Goal: Information Seeking & Learning: Learn about a topic

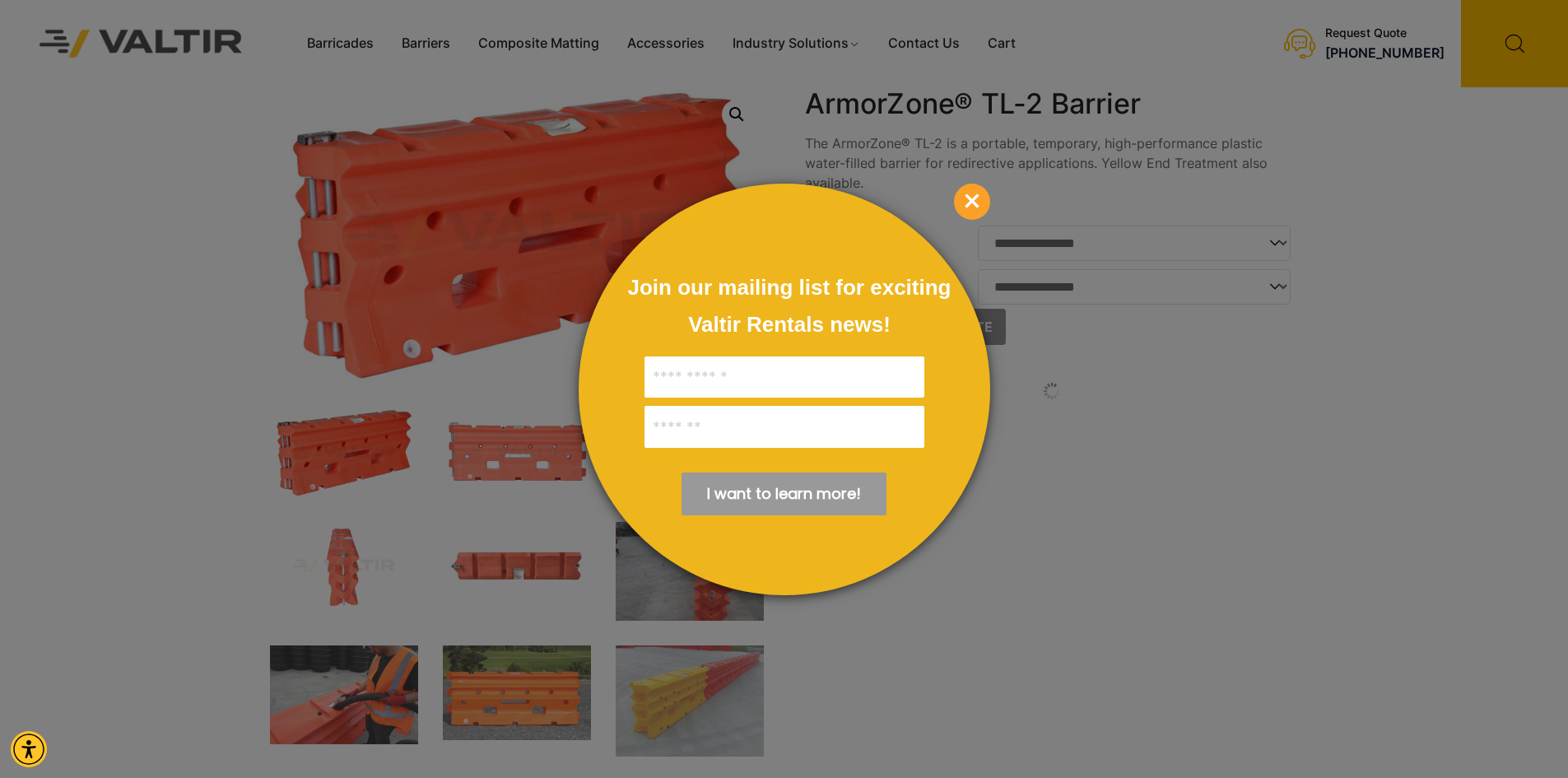
click at [972, 201] on span "×" at bounding box center [972, 202] width 37 height 37
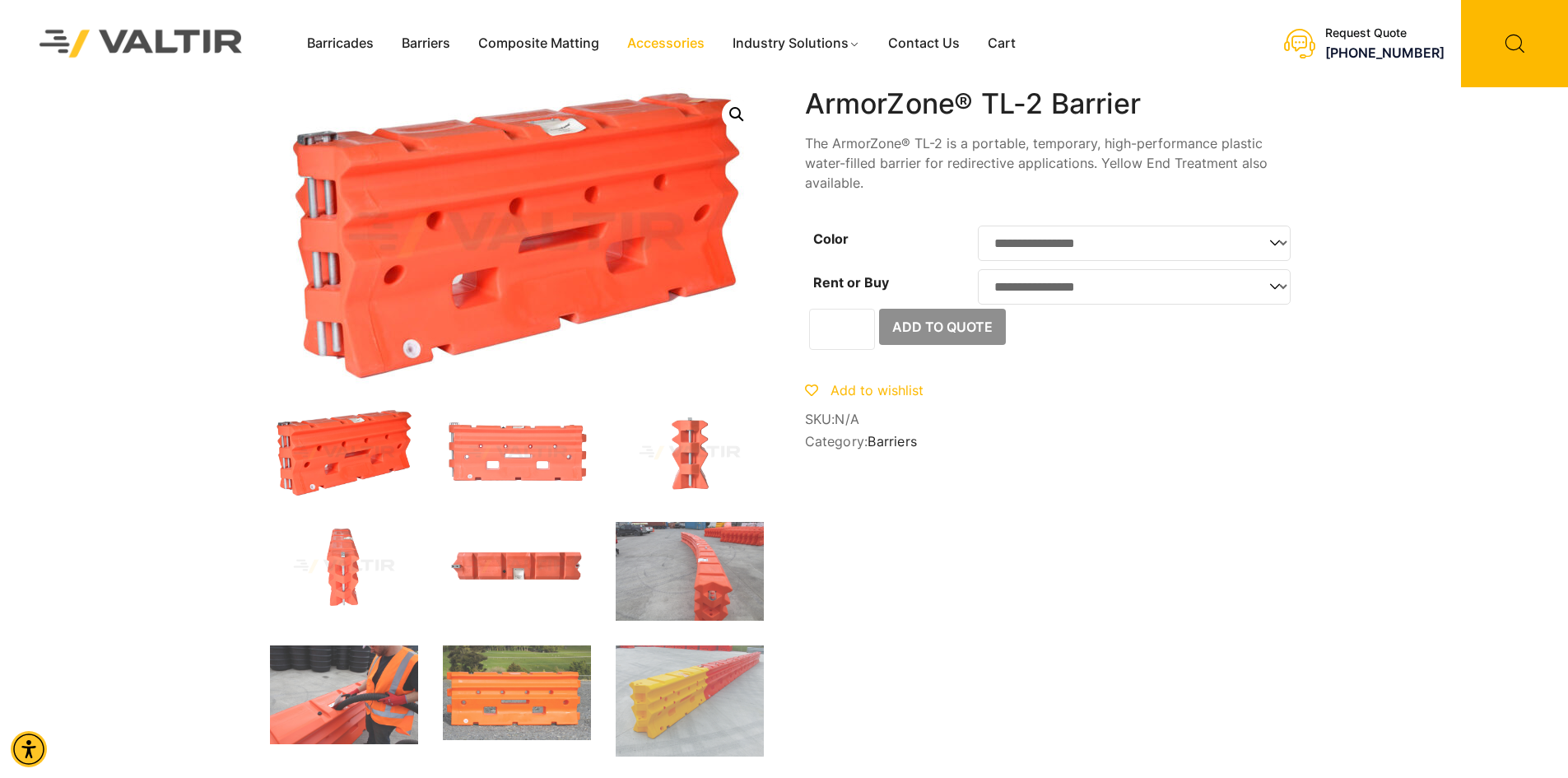
click at [654, 46] on link "Accessories" at bounding box center [666, 44] width 105 height 25
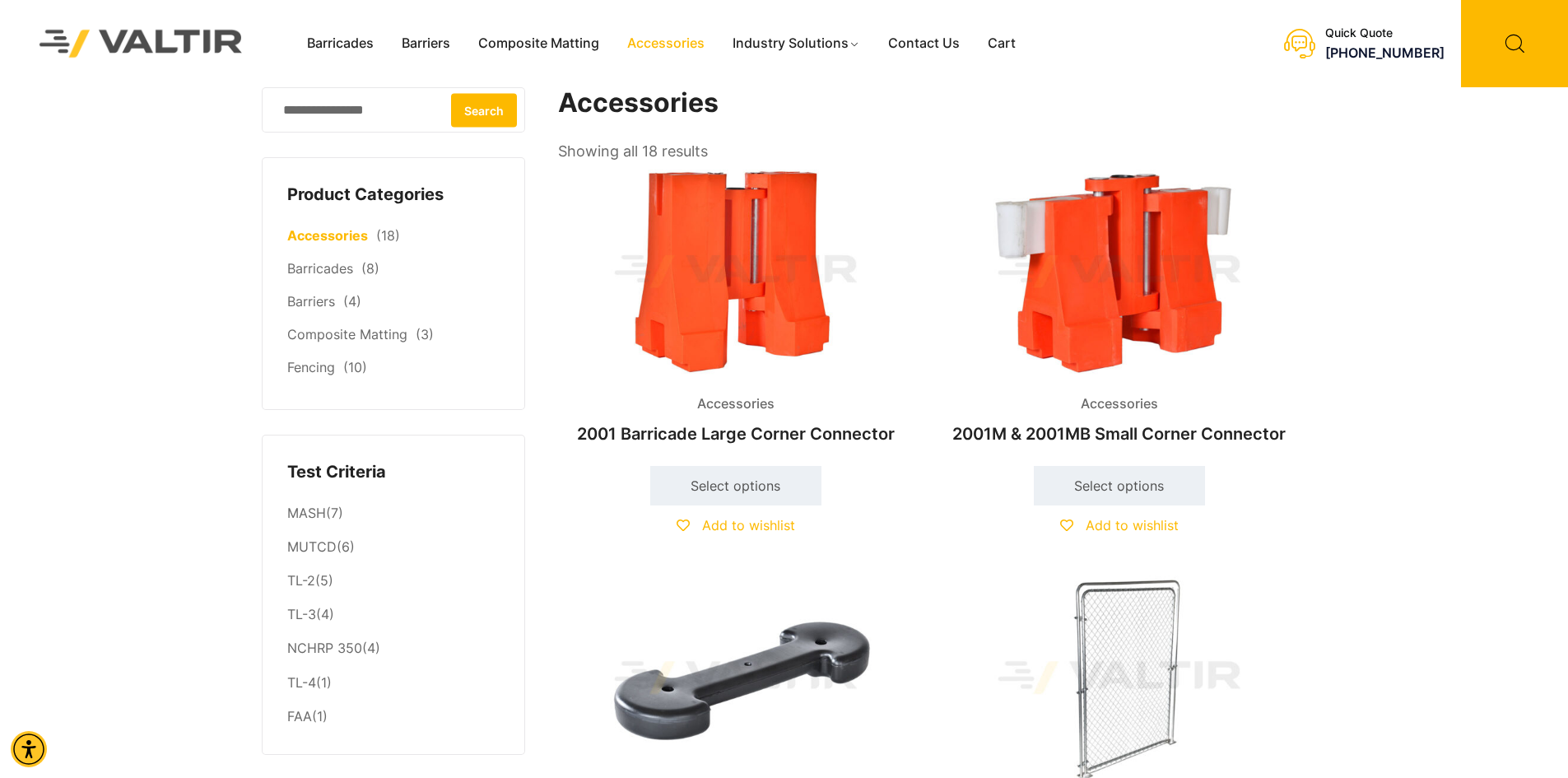
click at [711, 434] on h2 "2001 Barricade Large Corner Connector" at bounding box center [736, 434] width 356 height 37
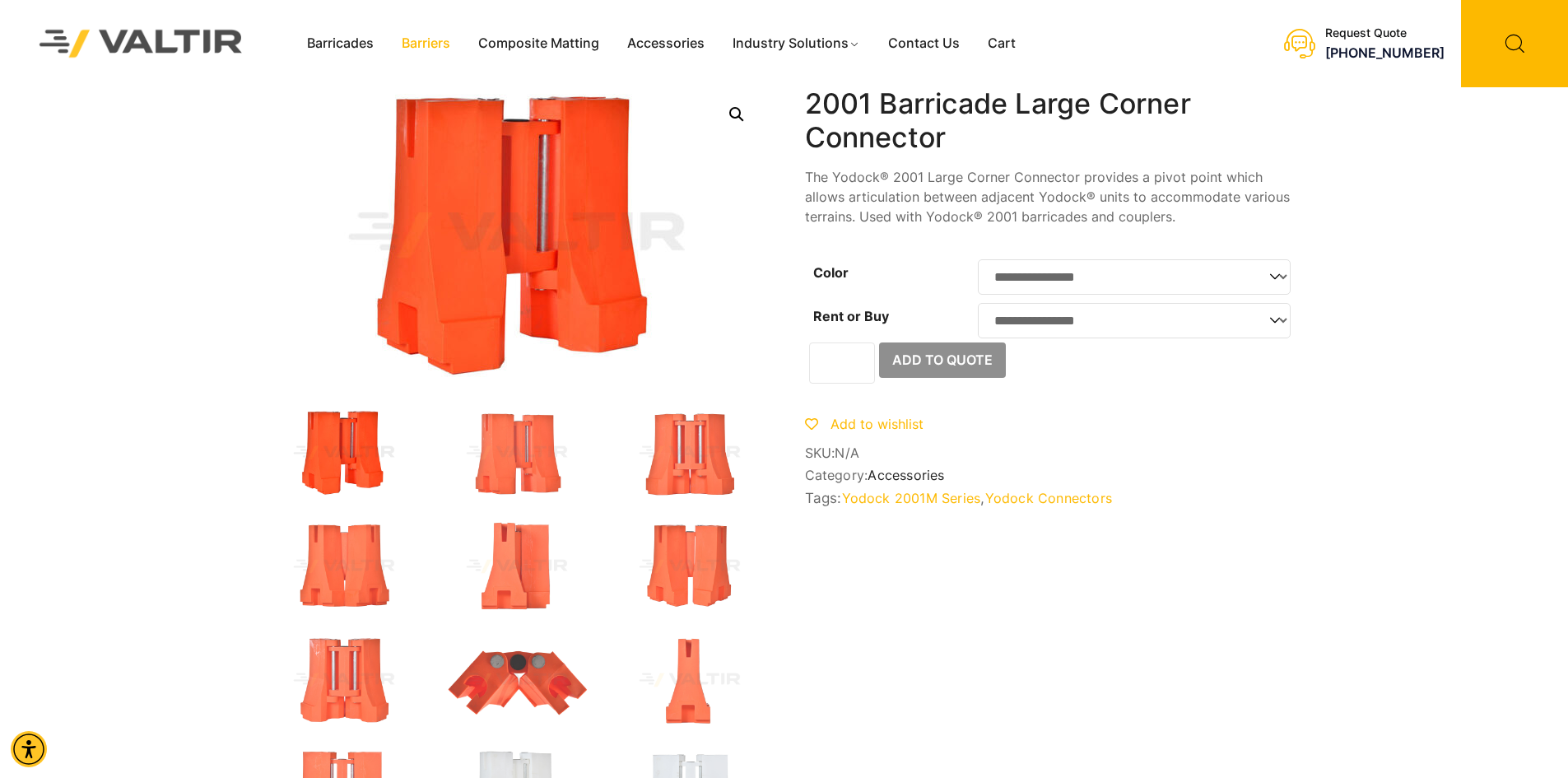
click at [417, 45] on link "Barriers" at bounding box center [426, 44] width 77 height 25
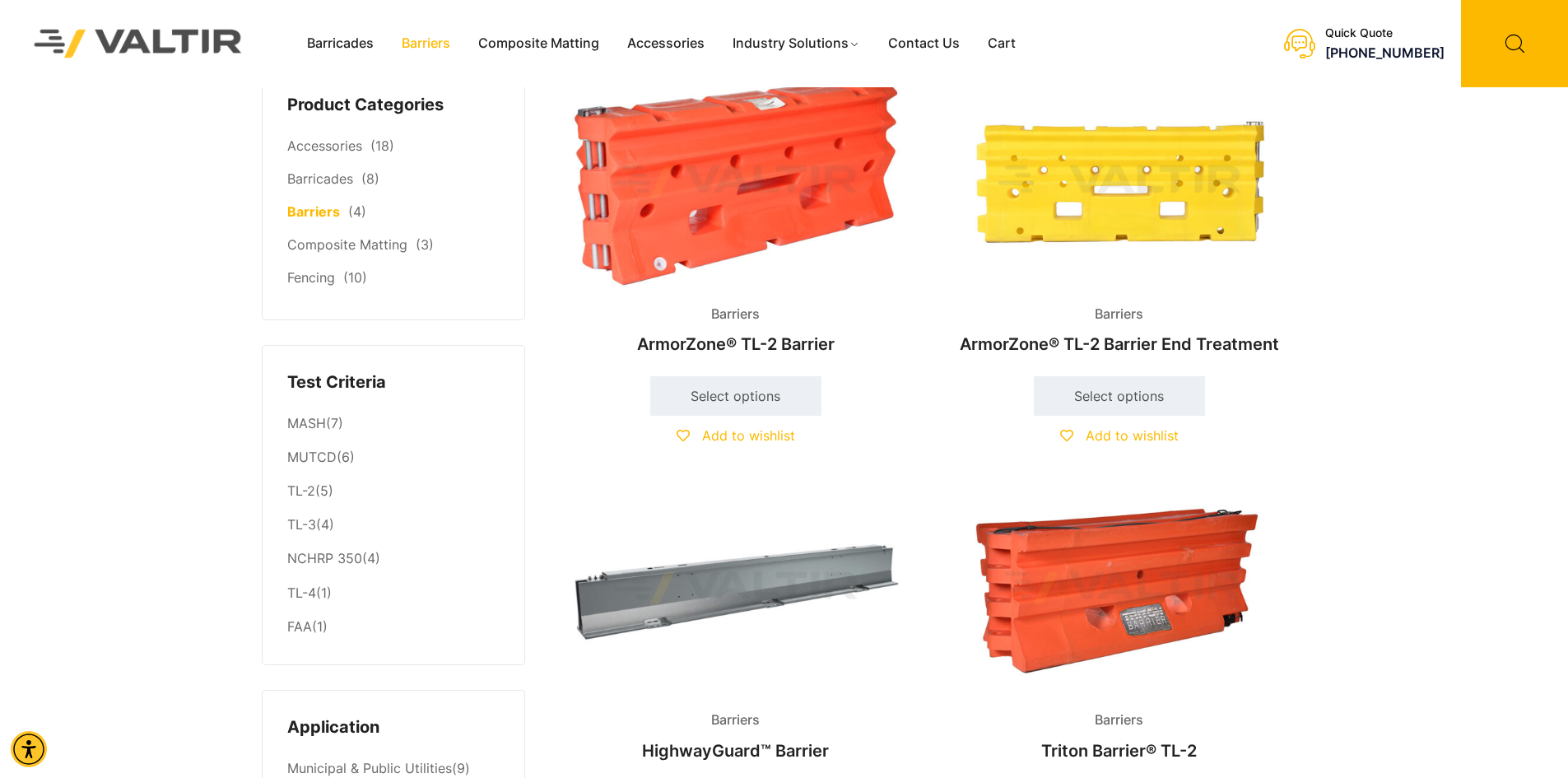
scroll to position [82, 0]
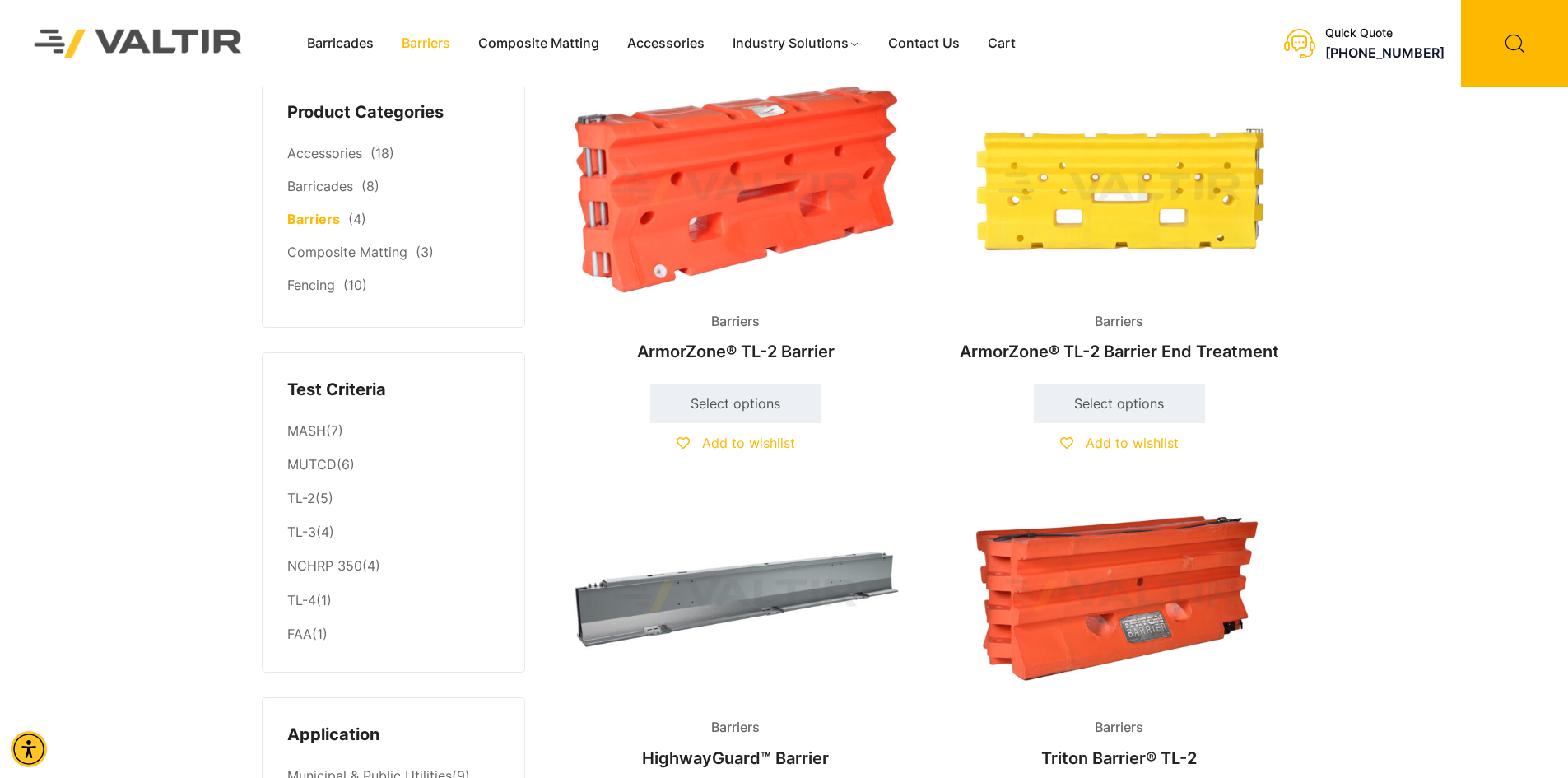
click at [685, 159] on img at bounding box center [736, 188] width 356 height 213
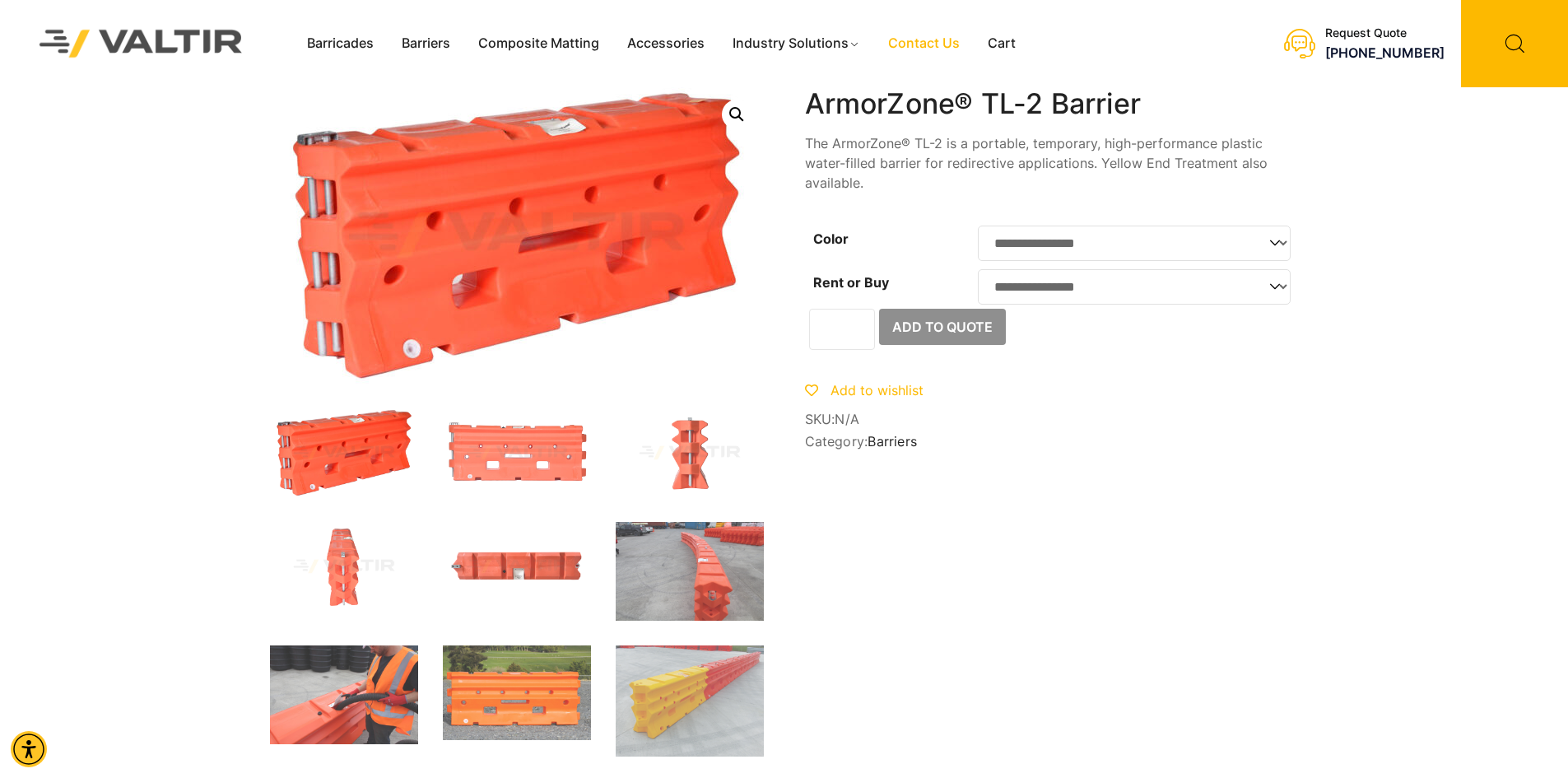
click at [933, 41] on link "Contact Us" at bounding box center [924, 44] width 100 height 25
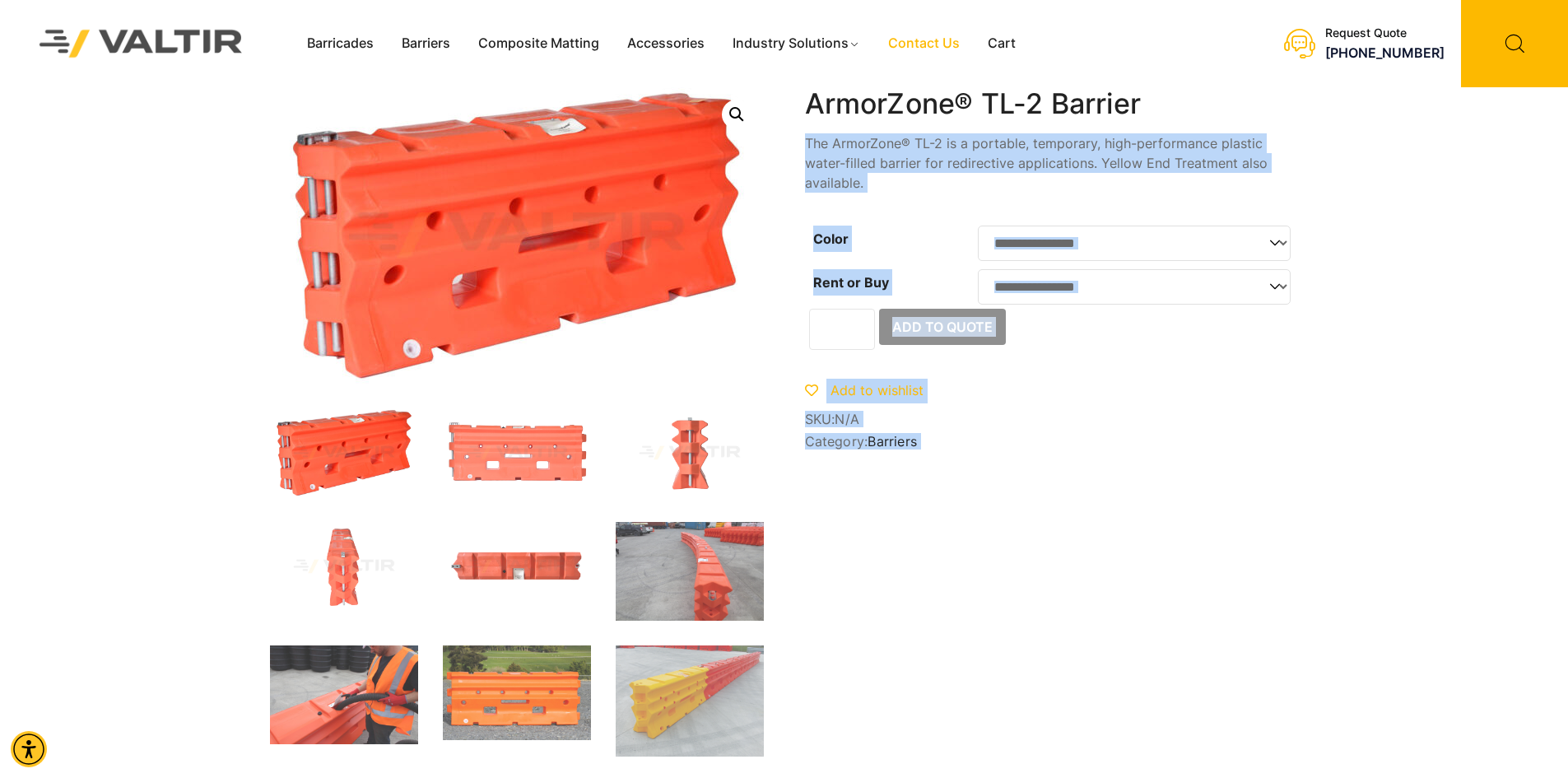
drag, startPoint x: 1151, startPoint y: 107, endPoint x: 803, endPoint y: 118, distance: 348.2
drag, startPoint x: 1231, startPoint y: 100, endPoint x: 1184, endPoint y: 100, distance: 47.0
click at [1229, 100] on h1 "ArmorZone® TL-2 Barrier" at bounding box center [1052, 104] width 494 height 34
click at [1158, 103] on h1 "ArmorZone® TL-2 Barrier" at bounding box center [1052, 104] width 494 height 34
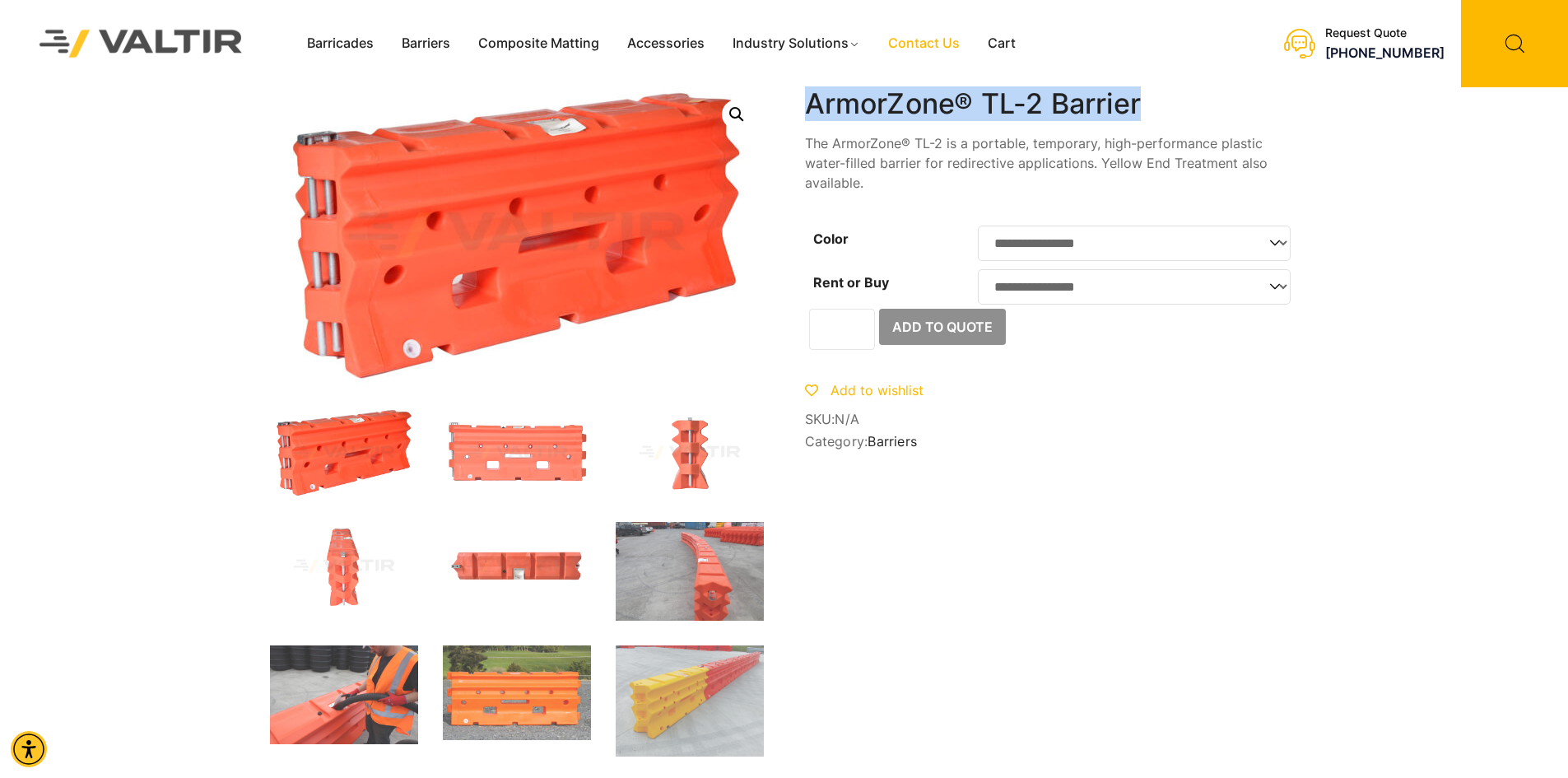
drag, startPoint x: 1148, startPoint y: 103, endPoint x: 813, endPoint y: 106, distance: 335.0
click at [813, 106] on h1 "ArmorZone® TL-2 Barrier" at bounding box center [1052, 104] width 494 height 34
copy h1 "ArmorZone® TL-2 Barrier"
